Goal: Find specific page/section: Find specific page/section

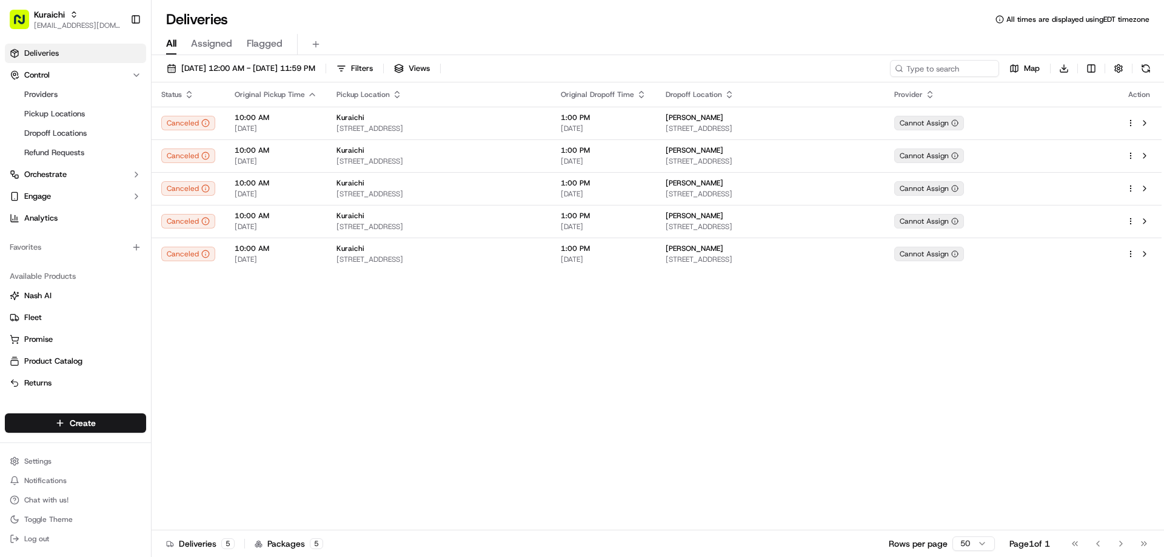
click at [352, 357] on div "Status Original Pickup Time Pickup Location Original Dropoff Time Dropoff Locat…" at bounding box center [657, 306] width 1010 height 448
click at [56, 72] on button "Control" at bounding box center [75, 74] width 141 height 19
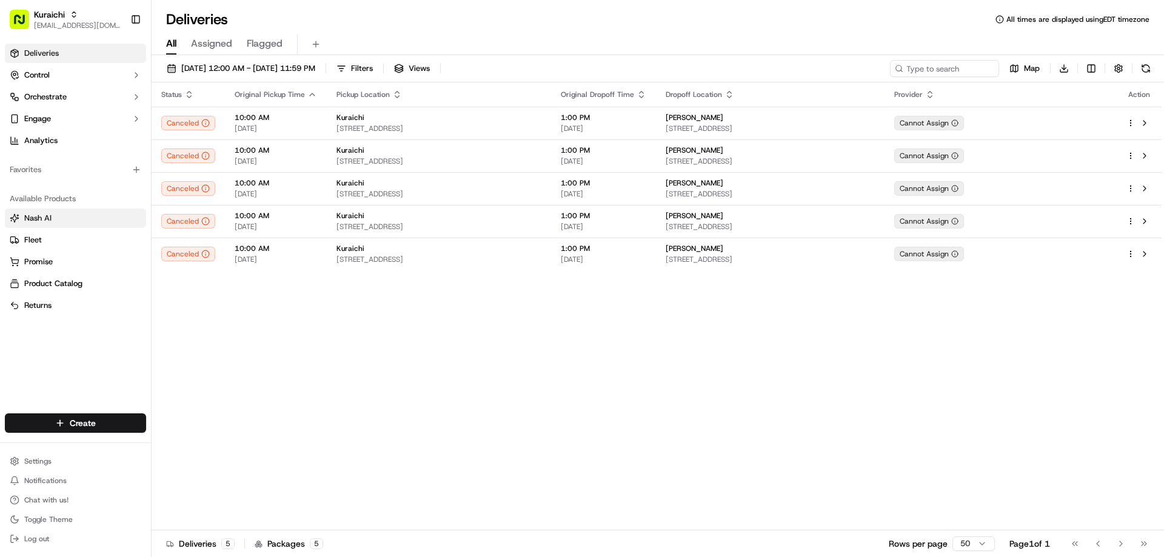
click at [42, 215] on span "Nash AI" at bounding box center [37, 218] width 27 height 11
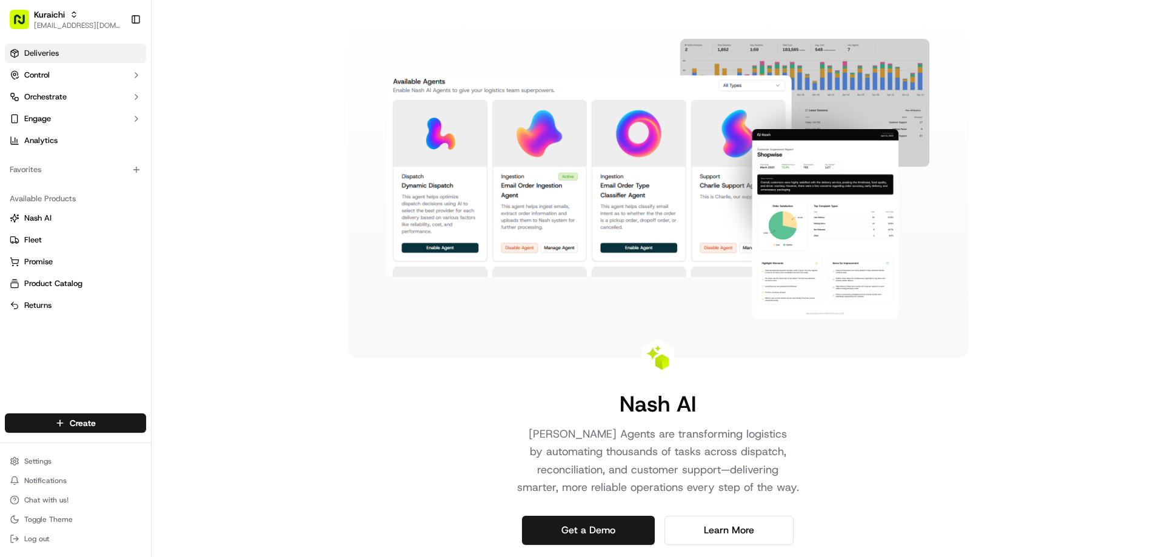
click at [53, 55] on span "Deliveries" at bounding box center [41, 53] width 35 height 11
